Goal: Information Seeking & Learning: Learn about a topic

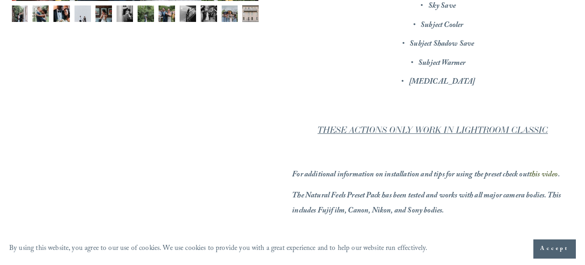
scroll to position [322, 0]
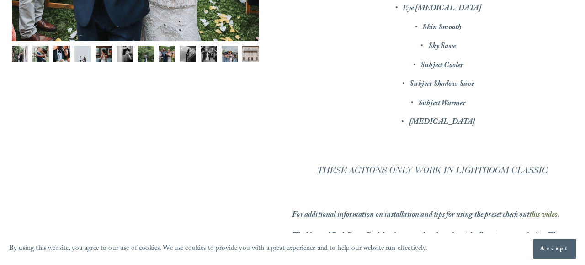
click at [205, 48] on img "Image 10 of 12" at bounding box center [209, 54] width 16 height 16
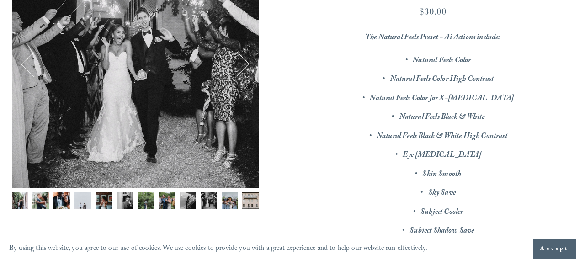
scroll to position [82, 0]
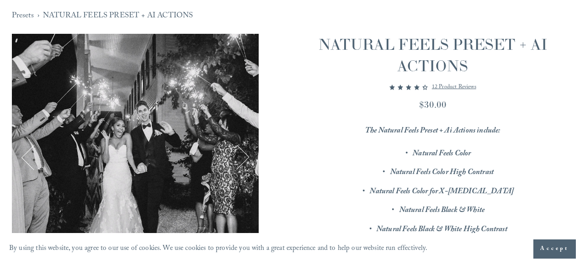
click at [455, 84] on p "12 product reviews" at bounding box center [454, 87] width 44 height 11
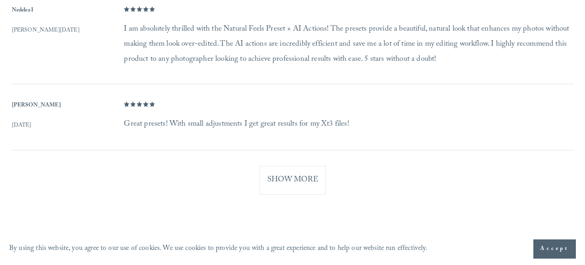
scroll to position [1052, 0]
click at [284, 174] on button "Show More" at bounding box center [292, 181] width 66 height 29
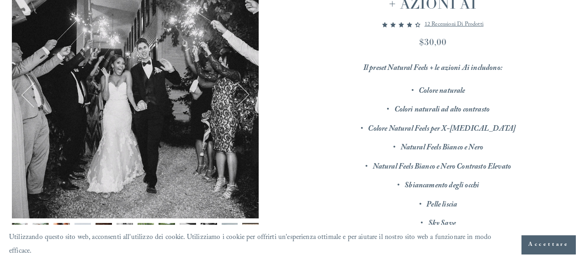
scroll to position [197, 0]
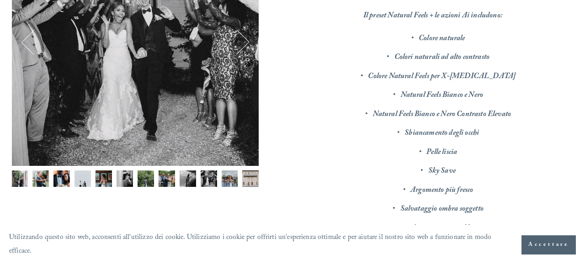
click at [170, 176] on img "Immagine 8 di 12" at bounding box center [167, 178] width 16 height 16
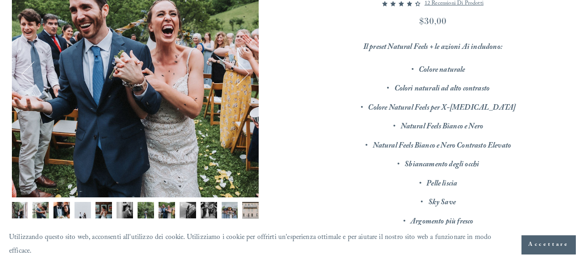
scroll to position [169, 0]
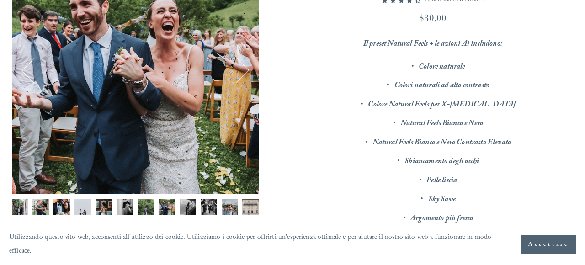
click at [41, 206] on img "Immagine 2 di 12" at bounding box center [40, 207] width 16 height 16
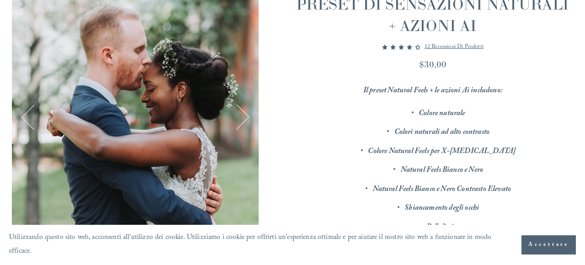
scroll to position [121, 0]
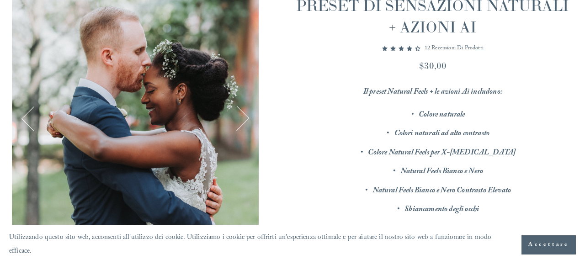
click at [243, 119] on button "Prossimo" at bounding box center [236, 118] width 26 height 26
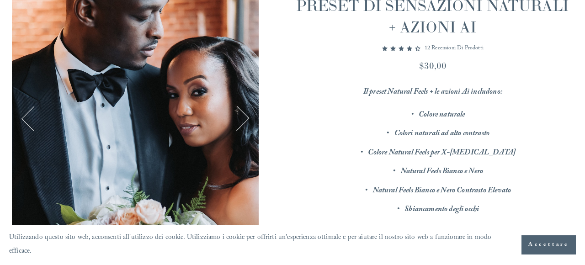
click at [243, 118] on button "Prossimo" at bounding box center [236, 118] width 26 height 26
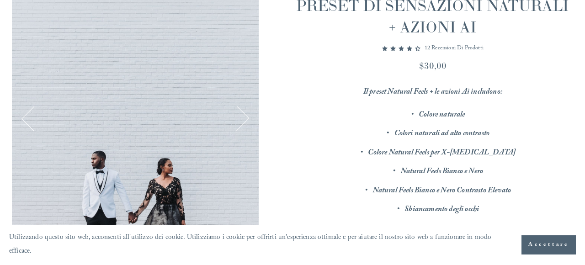
click at [243, 118] on button "Prossimo" at bounding box center [236, 118] width 26 height 26
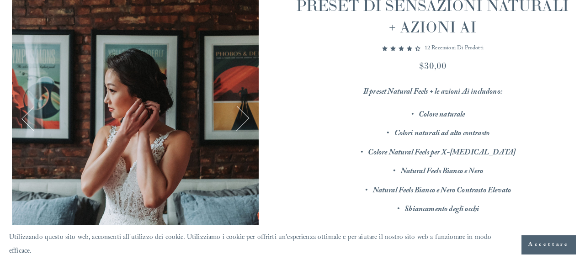
click at [243, 118] on button "Prossimo" at bounding box center [236, 118] width 26 height 26
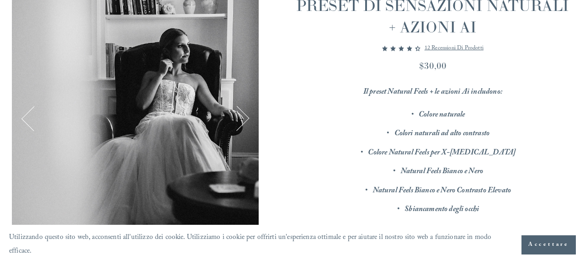
click at [243, 118] on button "Prossimo" at bounding box center [236, 118] width 26 height 26
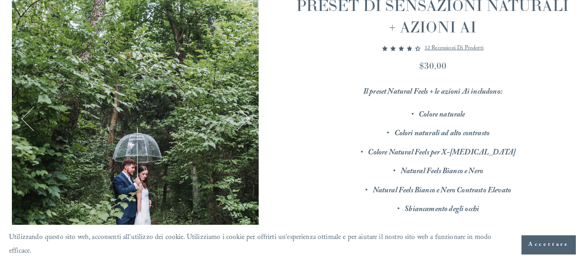
click at [243, 118] on button "Prossimo" at bounding box center [236, 118] width 26 height 26
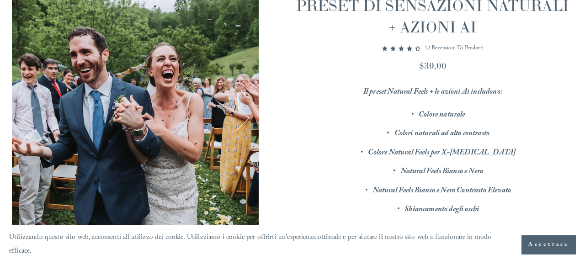
click at [243, 118] on button "Prossimo" at bounding box center [236, 118] width 26 height 26
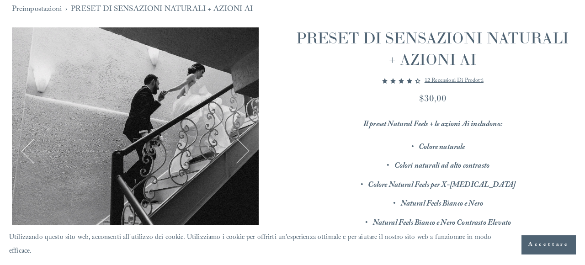
scroll to position [0, 0]
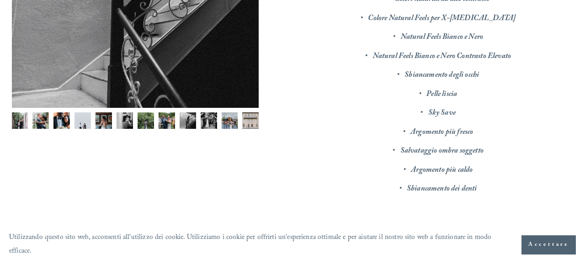
scroll to position [247, 0]
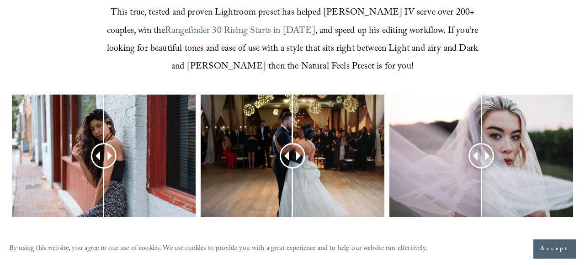
scroll to position [344, 0]
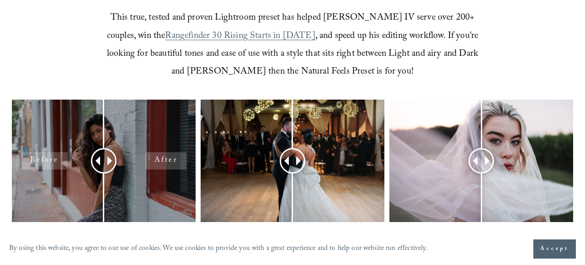
click at [168, 106] on div at bounding box center [104, 161] width 184 height 122
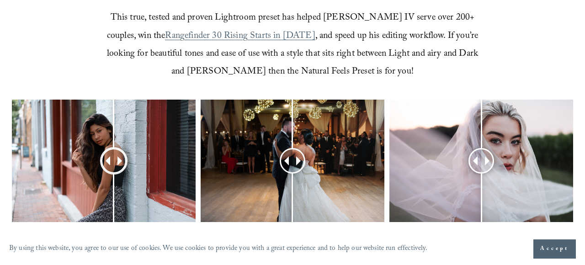
drag, startPoint x: 111, startPoint y: 145, endPoint x: 114, endPoint y: 107, distance: 38.1
click at [114, 148] on div at bounding box center [114, 160] width 24 height 24
drag, startPoint x: 289, startPoint y: 143, endPoint x: 292, endPoint y: 129, distance: 14.0
click at [292, 148] on div at bounding box center [292, 160] width 25 height 25
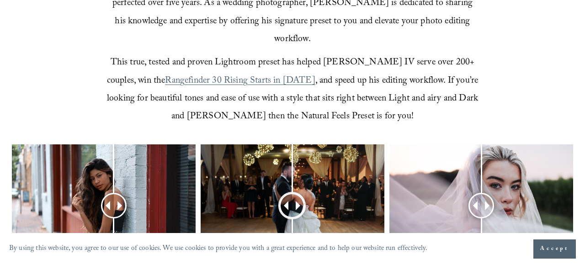
scroll to position [299, 0]
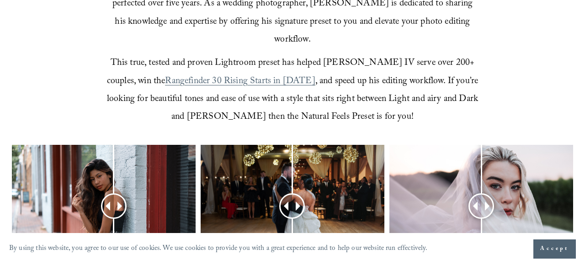
click at [212, 74] on span "Rangefinder 30 Rising Starts in [DATE]" at bounding box center [240, 82] width 150 height 16
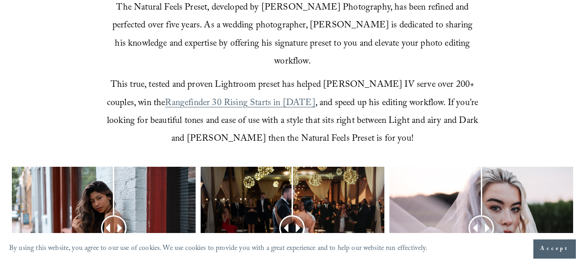
scroll to position [389, 0]
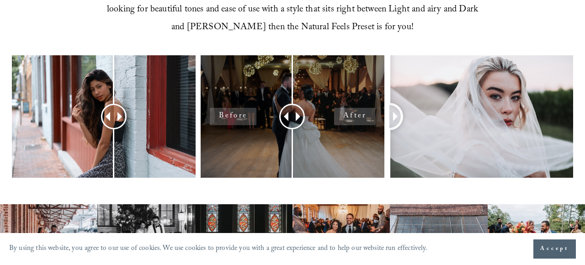
drag, startPoint x: 486, startPoint y: 91, endPoint x: 241, endPoint y: 38, distance: 250.1
click at [241, 55] on div at bounding box center [292, 129] width 585 height 149
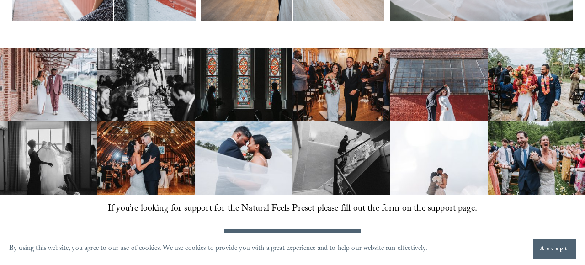
scroll to position [576, 0]
